Goal: Transaction & Acquisition: Purchase product/service

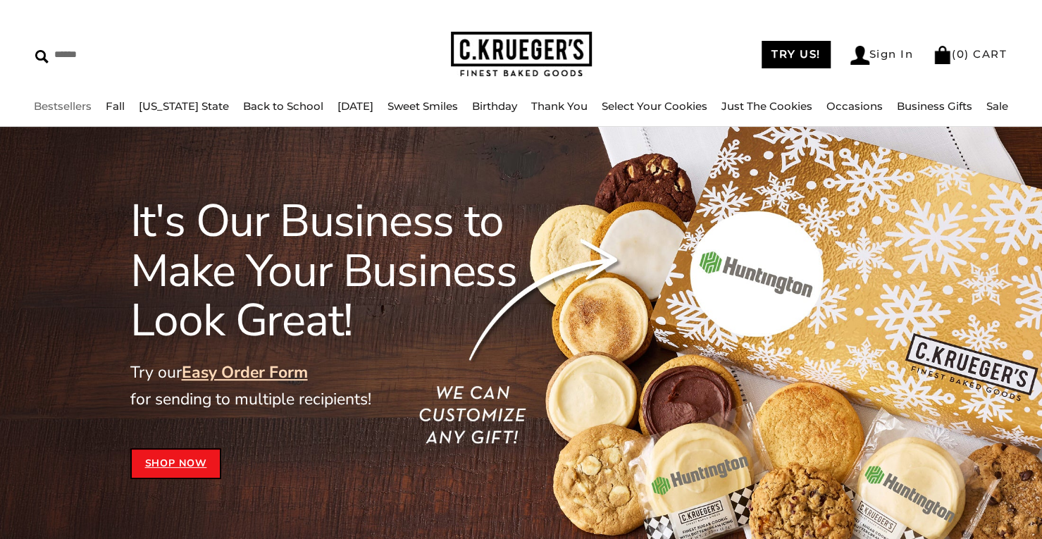
click at [73, 109] on link "Bestsellers" at bounding box center [63, 105] width 58 height 13
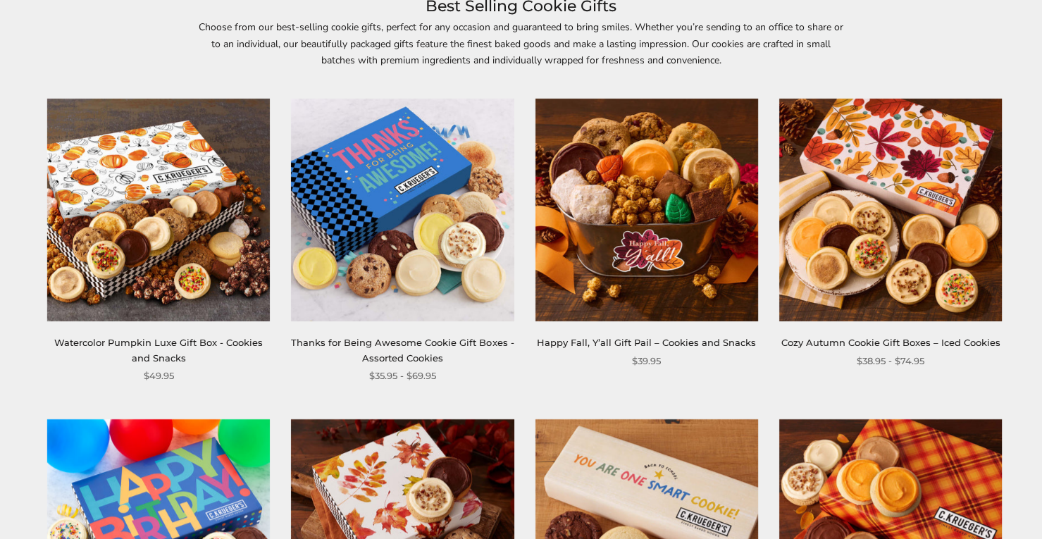
scroll to position [423, 0]
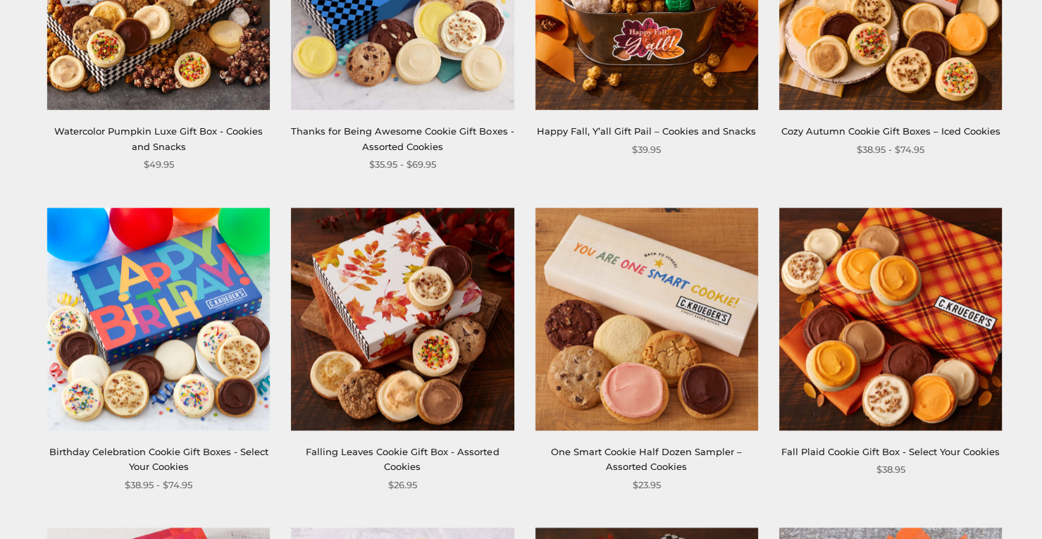
click at [897, 304] on img at bounding box center [891, 318] width 223 height 223
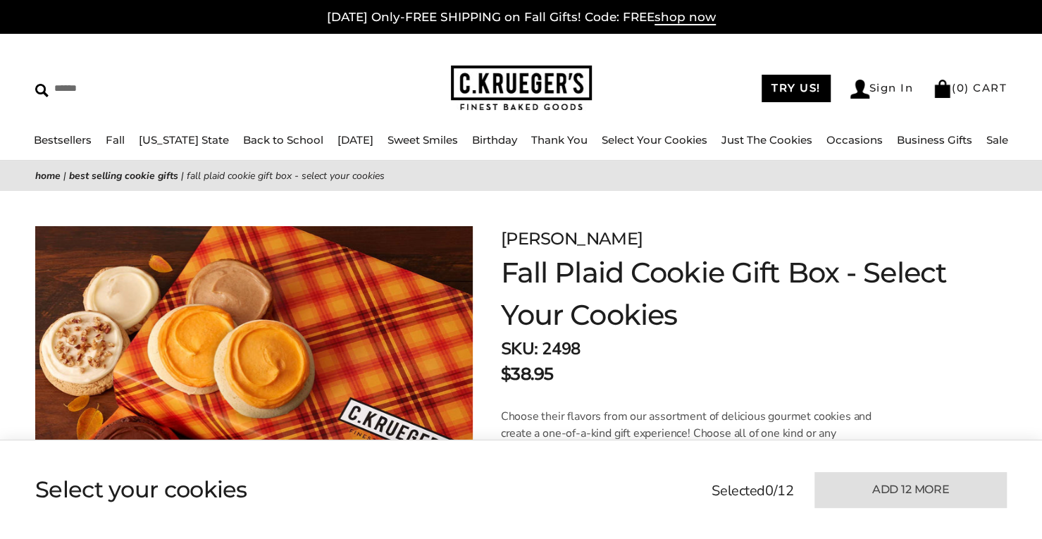
scroll to position [70, 0]
